Goal: Task Accomplishment & Management: Manage account settings

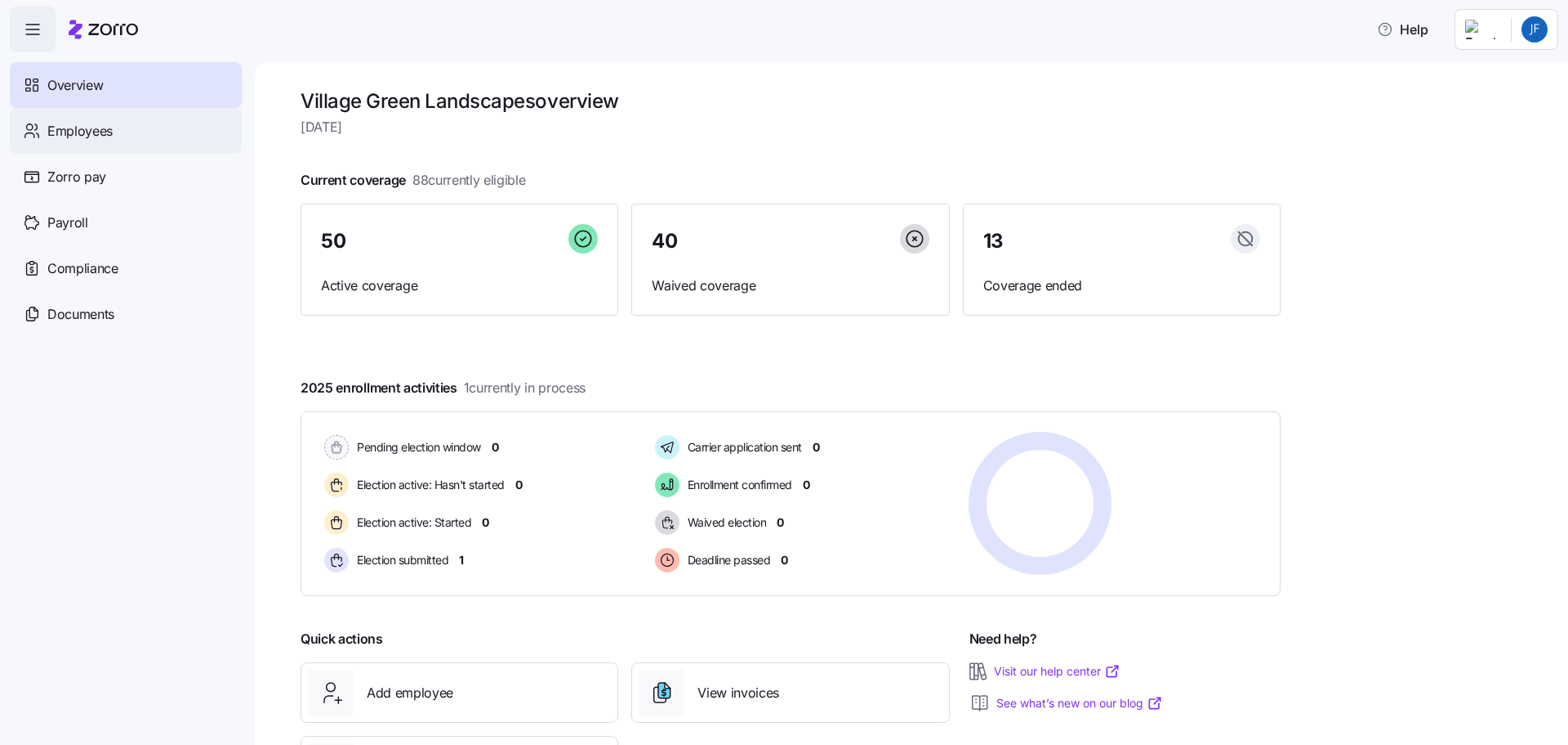
click at [111, 133] on span "Employees" at bounding box center [80, 130] width 65 height 20
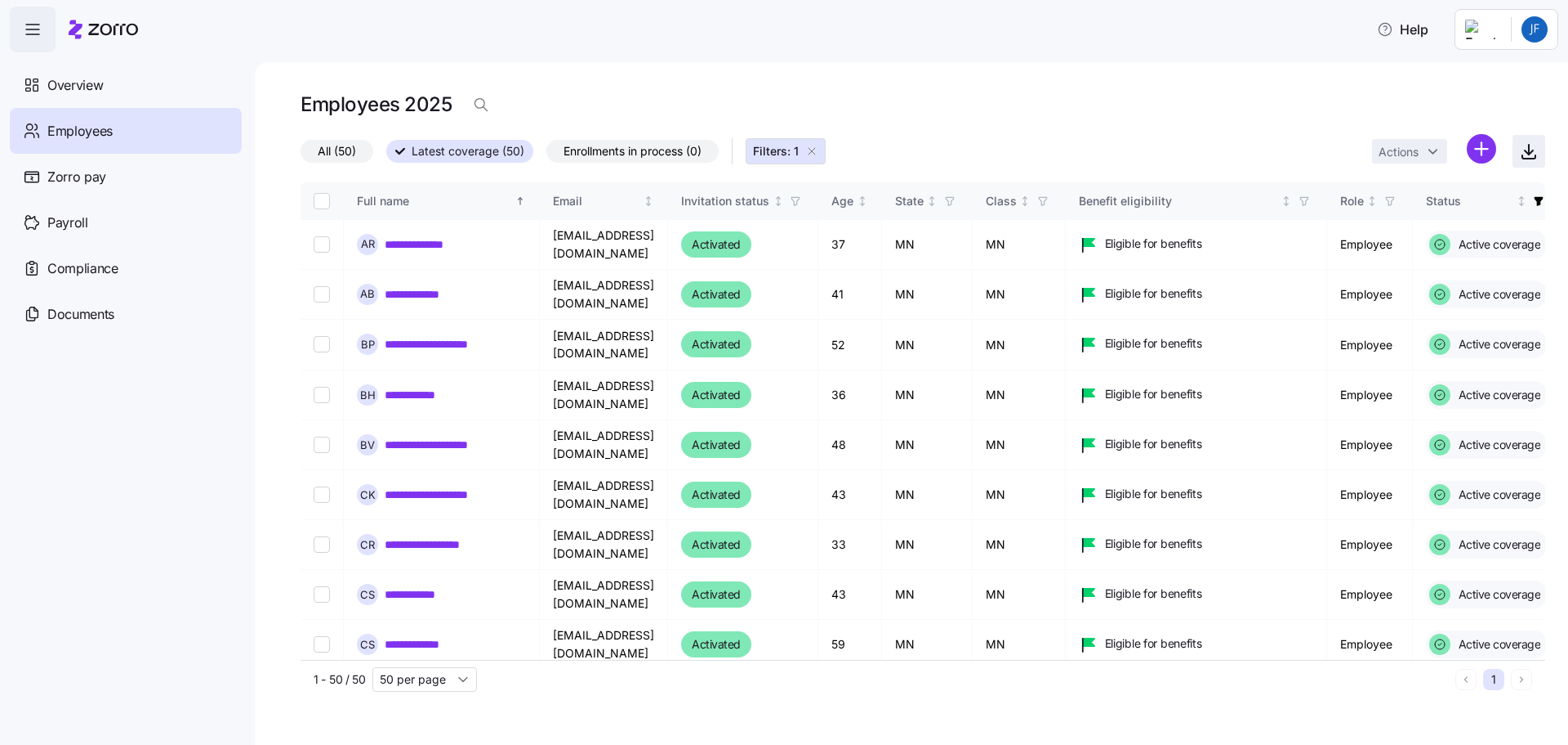
click at [1529, 154] on icon "button" at bounding box center [1529, 150] width 0 height 10
